Goal: Information Seeking & Learning: Learn about a topic

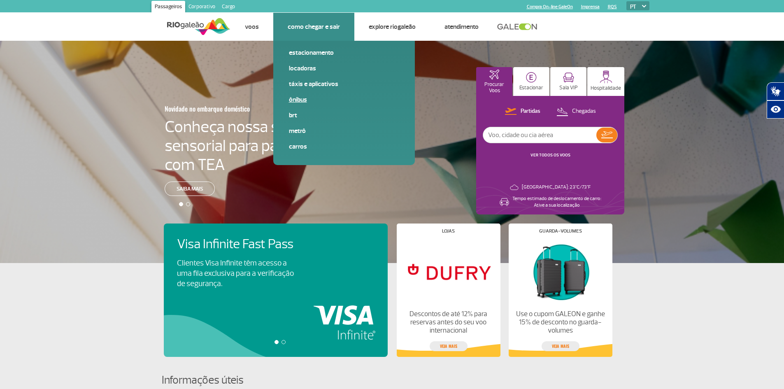
click at [303, 100] on link "Ônibus" at bounding box center [344, 99] width 110 height 9
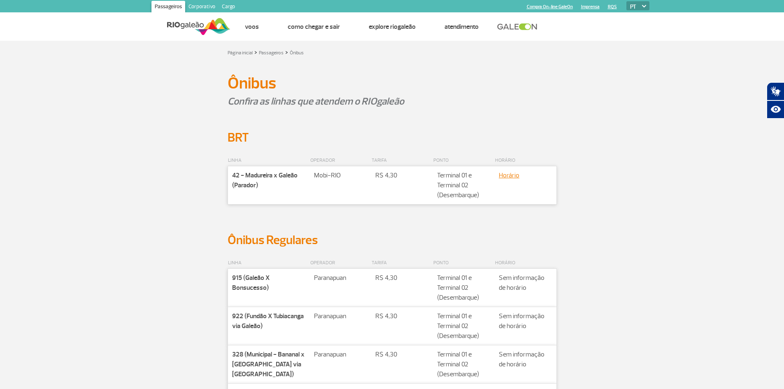
click at [156, 148] on section "LINHA OPERADOR TARIFA PONTO HORÁRIO Companhia 42 - Madureira x Galeão (Parador)…" at bounding box center [392, 188] width 784 height 87
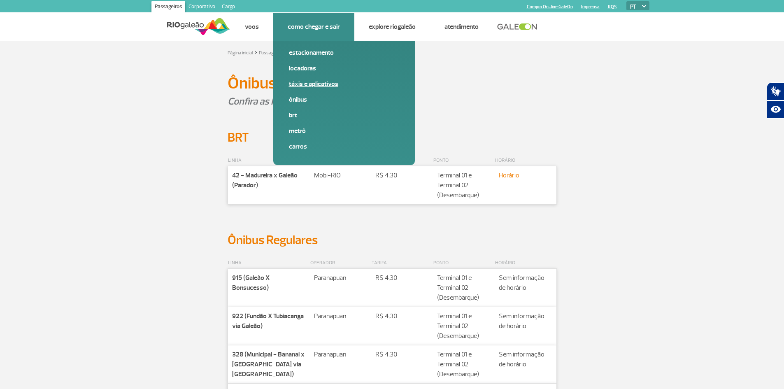
click at [305, 84] on link "Táxis e aplicativos" at bounding box center [344, 83] width 110 height 9
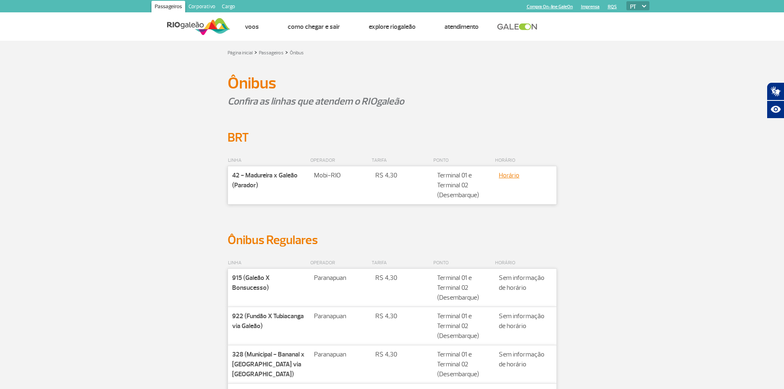
click at [133, 199] on section "LINHA OPERADOR TARIFA PONTO HORÁRIO Companhia 42 - Madureira x Galeão (Parador)…" at bounding box center [392, 188] width 784 height 87
click at [133, 198] on section "LINHA OPERADOR TARIFA PONTO HORÁRIO Companhia 42 - Madureira x Galeão (Parador)…" at bounding box center [392, 188] width 784 height 87
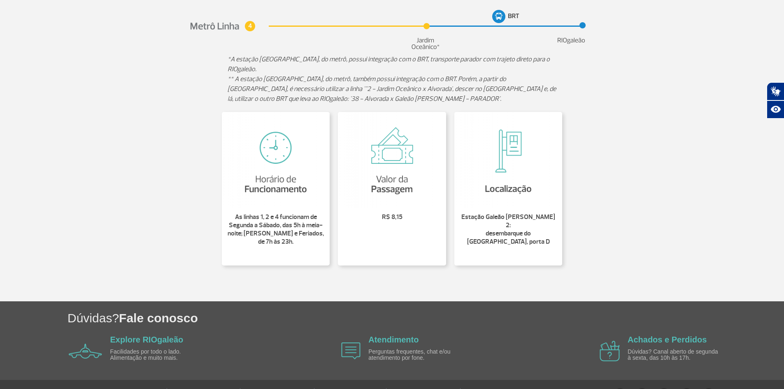
scroll to position [173, 0]
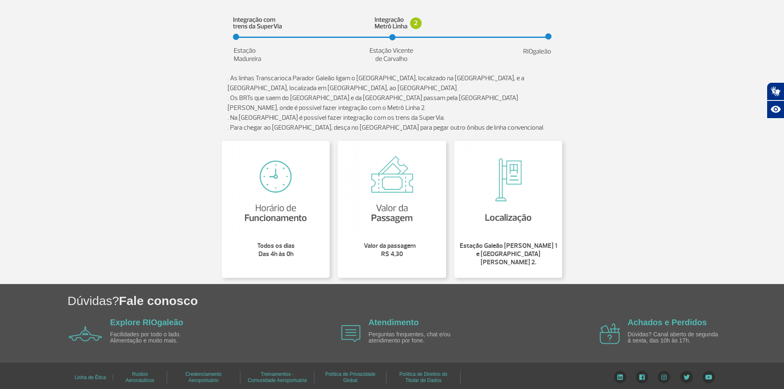
scroll to position [201, 0]
